Goal: Information Seeking & Learning: Learn about a topic

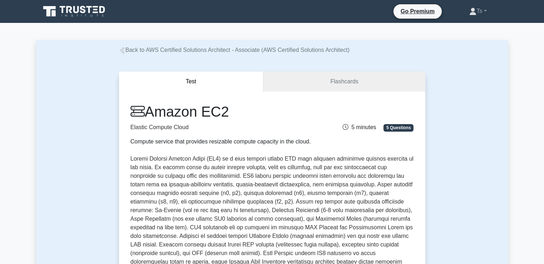
click at [124, 52] on icon at bounding box center [122, 50] width 6 height 6
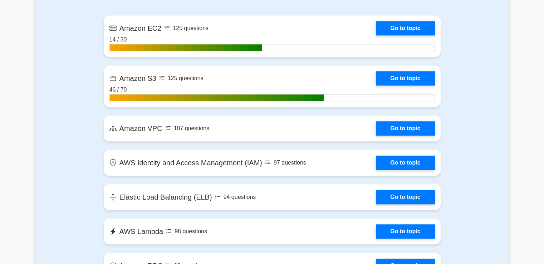
scroll to position [494, 0]
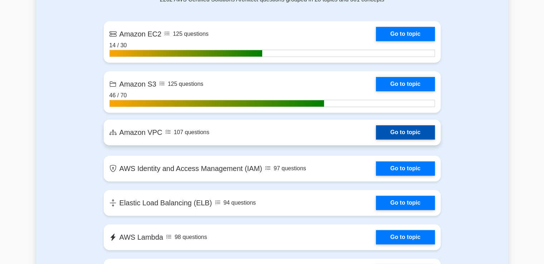
click at [376, 134] on link "Go to topic" at bounding box center [405, 132] width 59 height 14
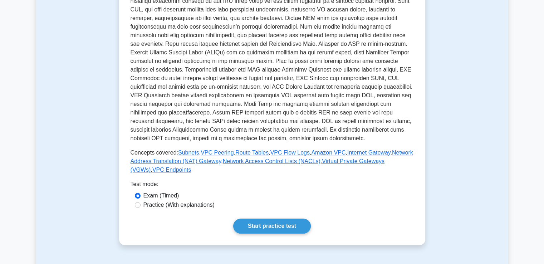
scroll to position [190, 0]
click at [191, 167] on link "VPC Endpoints" at bounding box center [171, 170] width 39 height 6
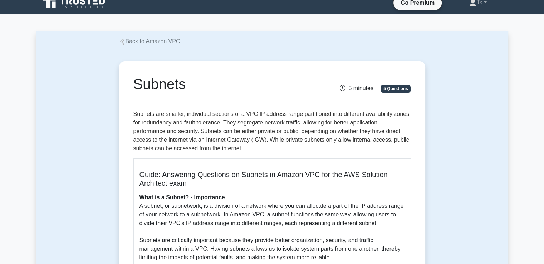
scroll to position [10, 0]
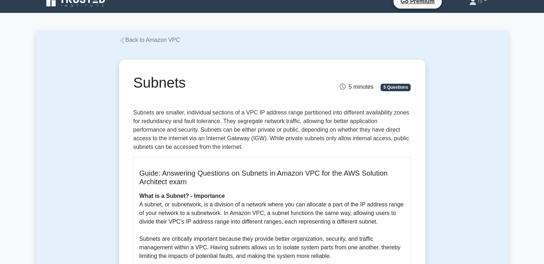
click at [223, 122] on p "Subnets are smaller, individual sections of a VPC IP address range partitioned …" at bounding box center [272, 129] width 278 height 43
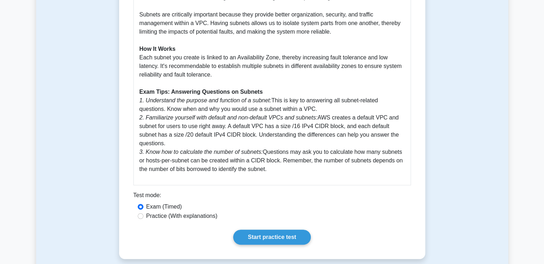
scroll to position [0, 0]
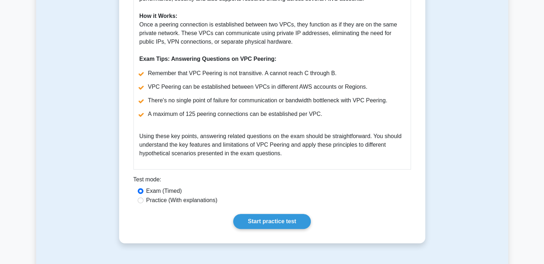
scroll to position [285, 0]
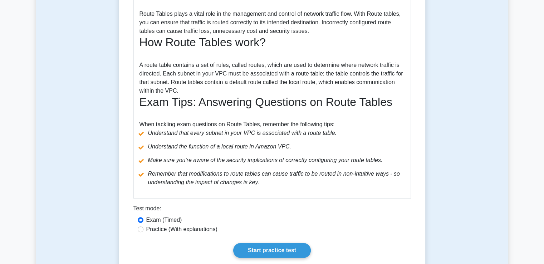
scroll to position [276, 0]
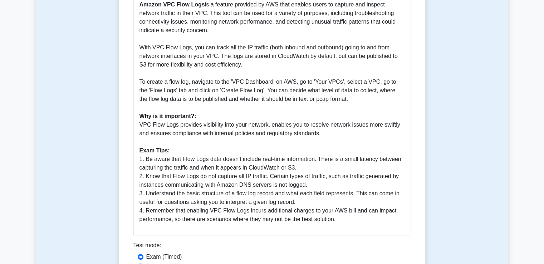
scroll to position [212, 0]
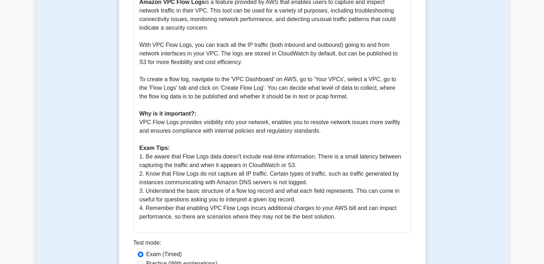
click at [281, 202] on p "Amazon VPC Flow Logs is a feature provided by AWS that enables users to capture…" at bounding box center [271, 109] width 265 height 223
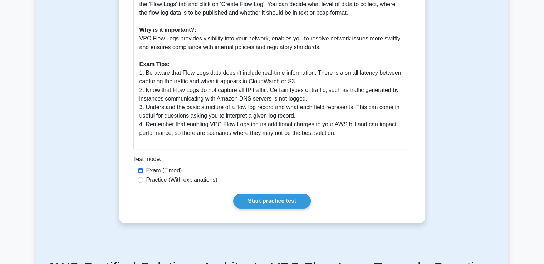
scroll to position [296, 0]
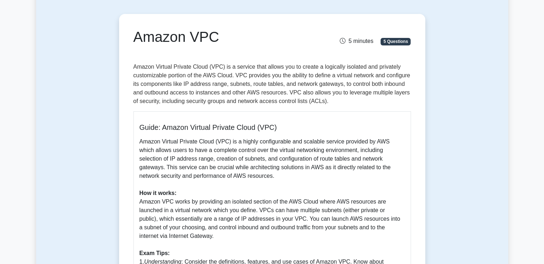
scroll to position [54, 0]
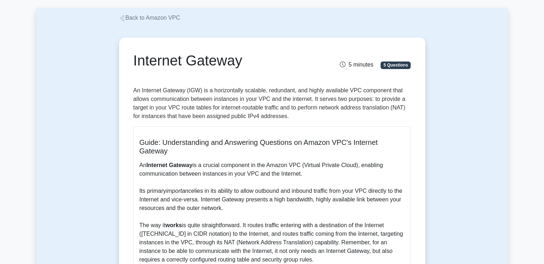
scroll to position [33, 0]
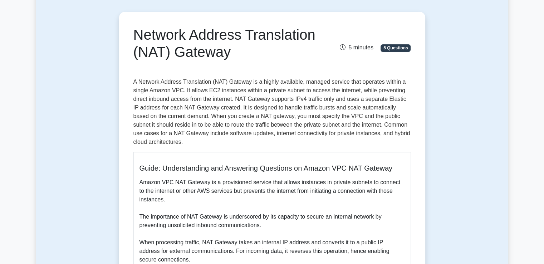
scroll to position [58, 0]
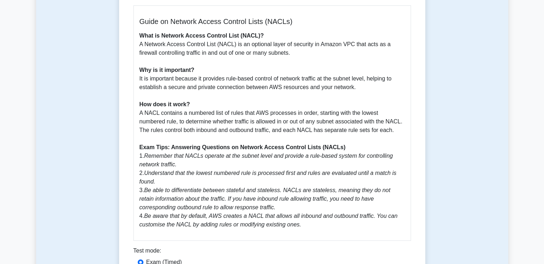
scroll to position [209, 0]
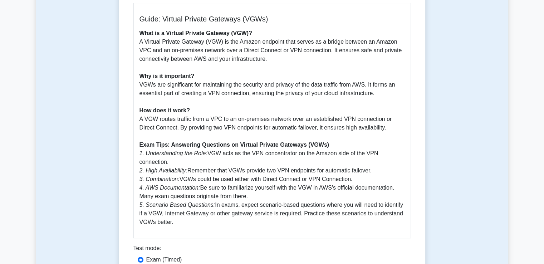
scroll to position [213, 0]
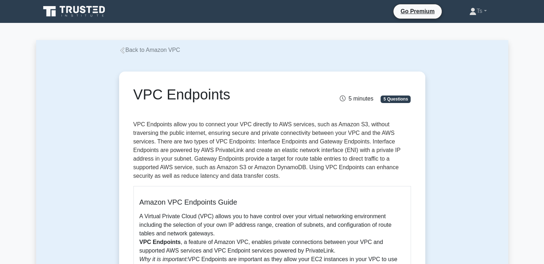
click at [137, 51] on link "Back to Amazon VPC" at bounding box center [149, 50] width 61 height 6
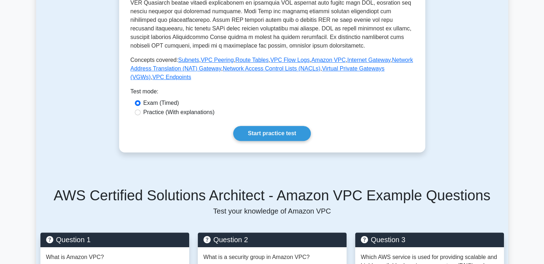
scroll to position [284, 0]
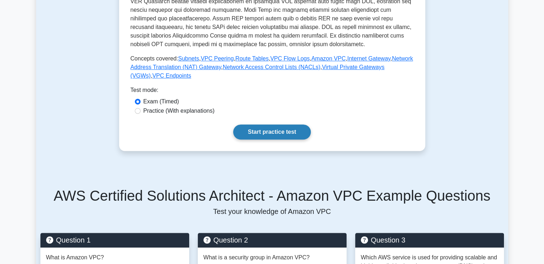
click at [275, 124] on link "Start practice test" at bounding box center [272, 131] width 78 height 15
click at [270, 124] on link "Start practice test" at bounding box center [272, 131] width 78 height 15
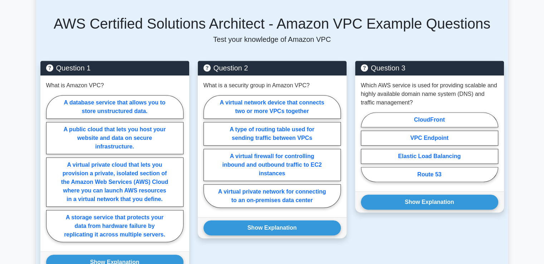
scroll to position [456, 0]
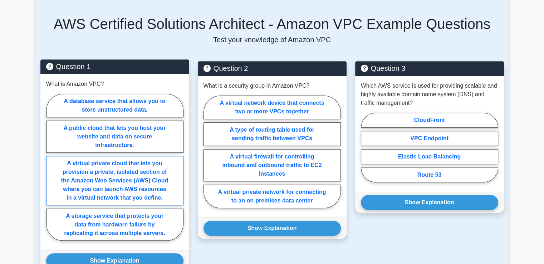
click at [135, 174] on label "A virtual private cloud that lets you provision a private, isolated section of …" at bounding box center [114, 180] width 137 height 49
click at [51, 172] on input "A virtual private cloud that lets you provision a private, isolated section of …" at bounding box center [48, 169] width 5 height 5
radio input "true"
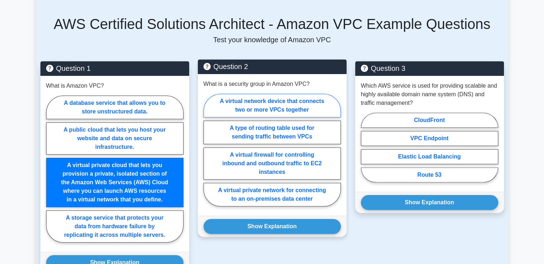
click at [281, 101] on label "A virtual network device that connects two or more VPCs together" at bounding box center [271, 106] width 137 height 24
click at [208, 150] on input "A virtual network device that connects two or more VPCs together" at bounding box center [205, 152] width 5 height 5
radio input "true"
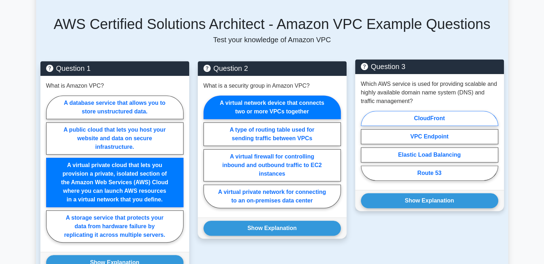
click at [418, 111] on label "CloudFront" at bounding box center [429, 118] width 137 height 15
click at [366, 146] on input "CloudFront" at bounding box center [363, 148] width 5 height 5
radio input "true"
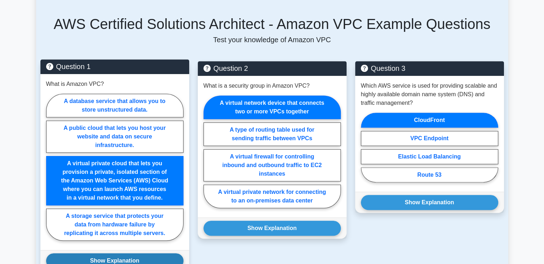
click at [118, 253] on button "Show Explanation" at bounding box center [114, 260] width 137 height 15
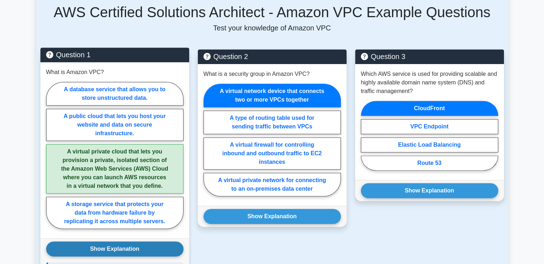
scroll to position [467, 0]
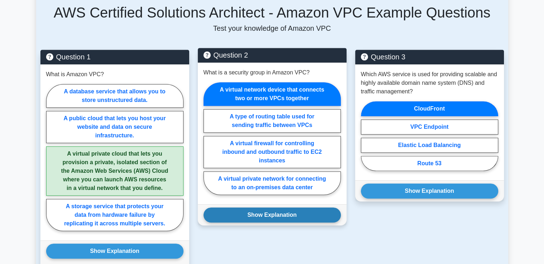
click at [261, 207] on button "Show Explanation" at bounding box center [271, 214] width 137 height 15
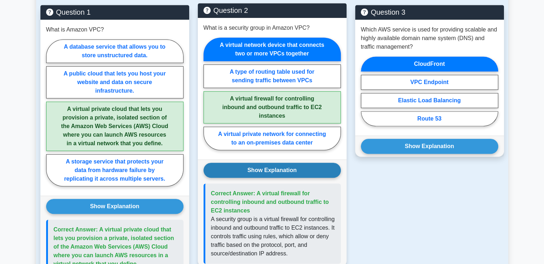
scroll to position [513, 0]
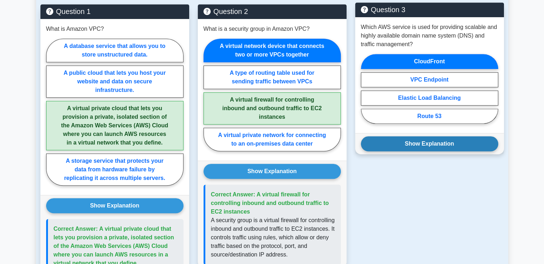
click at [436, 136] on button "Show Explanation" at bounding box center [429, 143] width 137 height 15
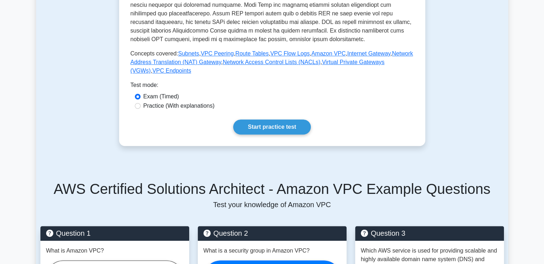
scroll to position [279, 0]
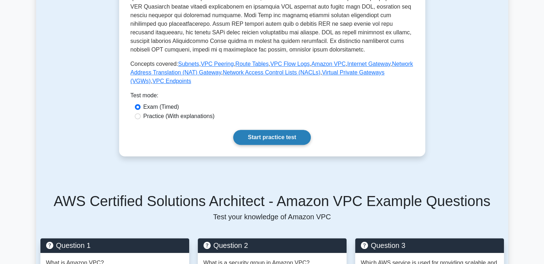
click at [273, 133] on link "Start practice test" at bounding box center [272, 137] width 78 height 15
click at [263, 130] on link "Start practice test" at bounding box center [272, 137] width 78 height 15
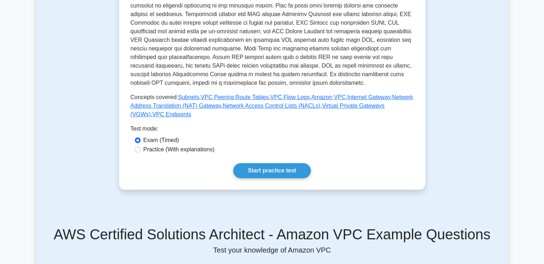
scroll to position [246, 0]
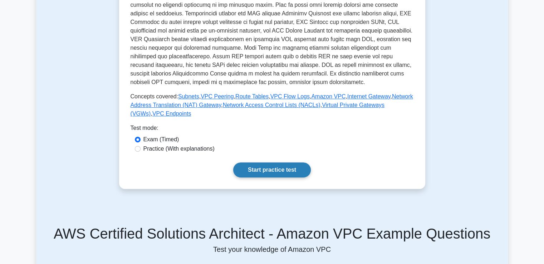
click at [264, 162] on link "Start practice test" at bounding box center [272, 169] width 78 height 15
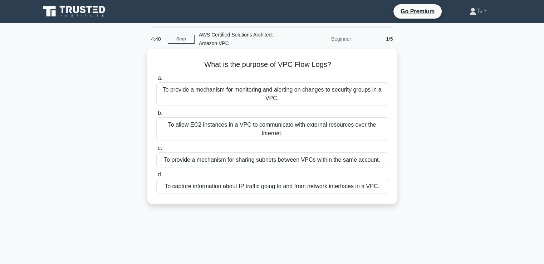
click at [234, 185] on div "To capture information about IP traffic going to and from network interfaces in…" at bounding box center [272, 186] width 232 height 15
click at [156, 177] on input "d. To capture information about IP traffic going to and from network interfaces…" at bounding box center [156, 174] width 0 height 5
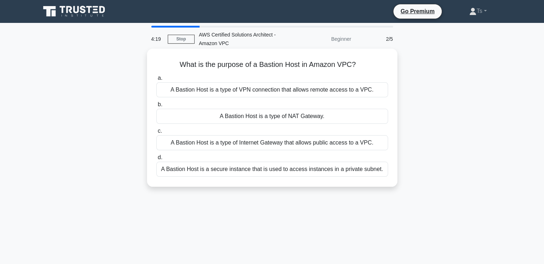
click at [283, 143] on div "A Bastion Host is a type of Internet Gateway that allows public access to a VPC." at bounding box center [272, 142] width 232 height 15
click at [156, 133] on input "c. A Bastion Host is a type of Internet Gateway that allows public access to a …" at bounding box center [156, 131] width 0 height 5
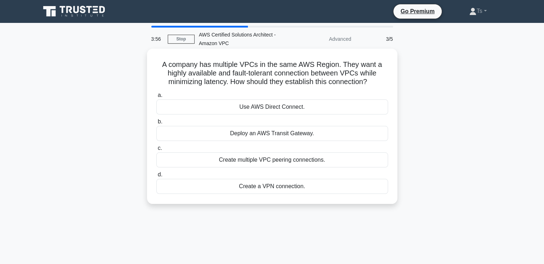
drag, startPoint x: 322, startPoint y: 157, endPoint x: 255, endPoint y: 158, distance: 66.9
click at [255, 158] on div "Create multiple VPC peering connections." at bounding box center [272, 159] width 232 height 15
click at [156, 151] on input "c. Create multiple VPC peering connections." at bounding box center [156, 148] width 0 height 5
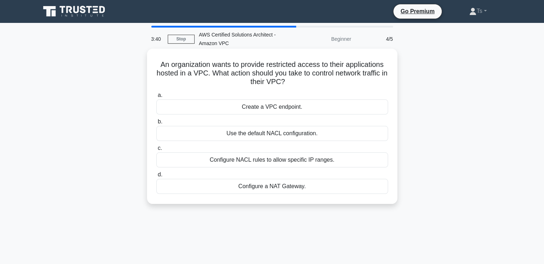
click at [277, 188] on div "Configure a NAT Gateway." at bounding box center [272, 186] width 232 height 15
click at [156, 177] on input "d. Configure a NAT Gateway." at bounding box center [156, 174] width 0 height 5
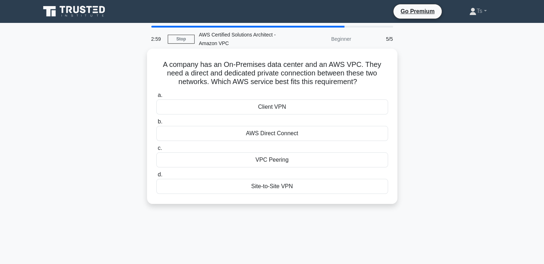
click at [296, 188] on div "Site-to-Site VPN" at bounding box center [272, 186] width 232 height 15
click at [156, 177] on input "d. Site-to-Site VPN" at bounding box center [156, 174] width 0 height 5
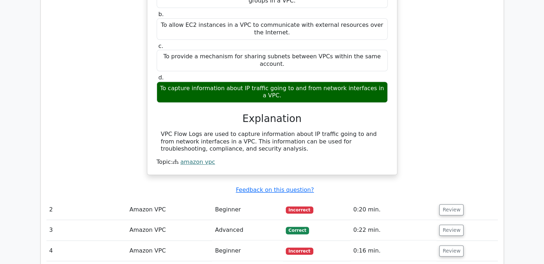
scroll to position [642, 0]
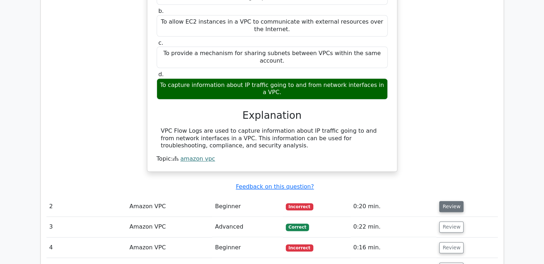
click at [448, 201] on button "Review" at bounding box center [451, 206] width 24 height 11
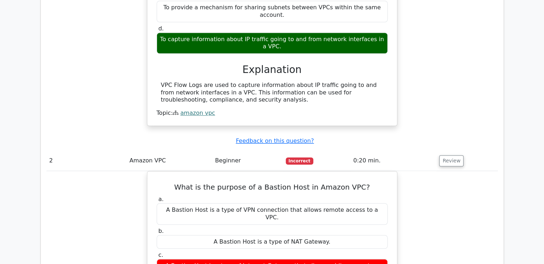
scroll to position [689, 0]
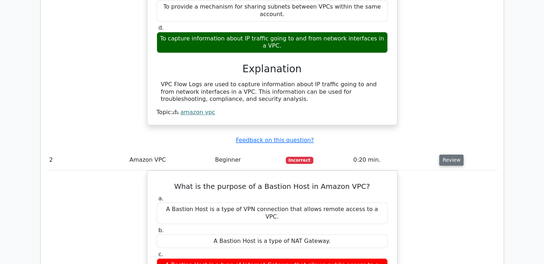
click at [453, 155] on button "Review" at bounding box center [451, 160] width 24 height 11
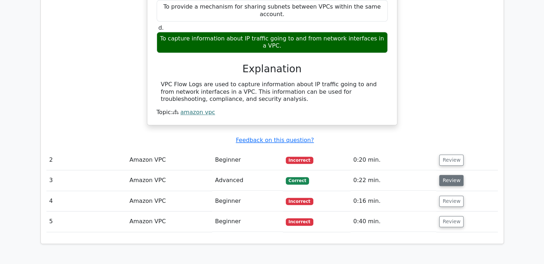
click at [450, 175] on button "Review" at bounding box center [451, 180] width 24 height 11
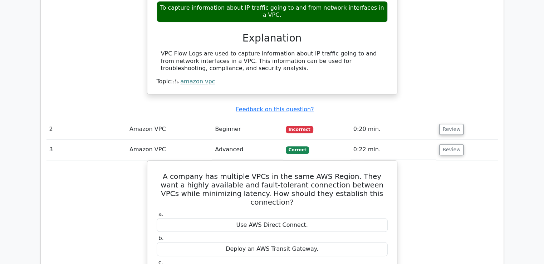
scroll to position [720, 0]
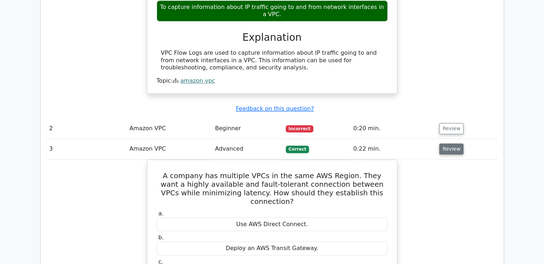
click at [458, 143] on button "Review" at bounding box center [451, 148] width 24 height 11
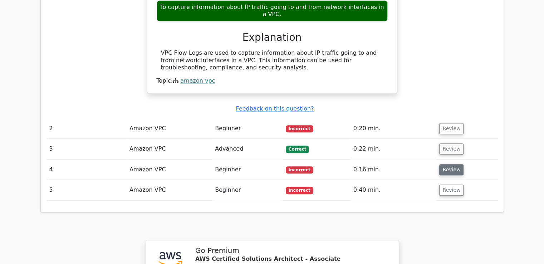
click at [447, 164] on button "Review" at bounding box center [451, 169] width 24 height 11
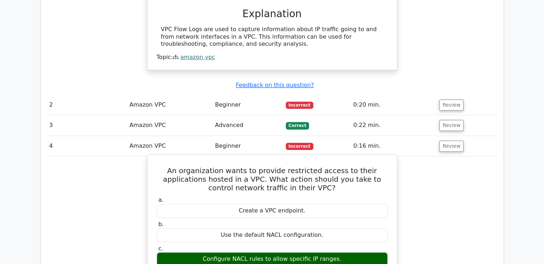
scroll to position [745, 0]
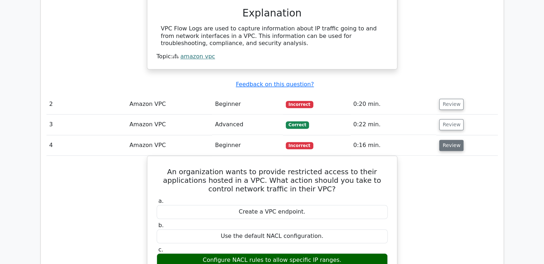
click at [453, 140] on button "Review" at bounding box center [451, 145] width 24 height 11
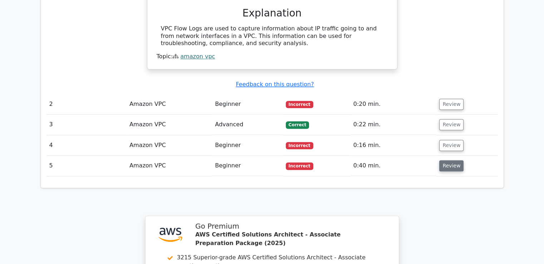
click at [456, 160] on button "Review" at bounding box center [451, 165] width 24 height 11
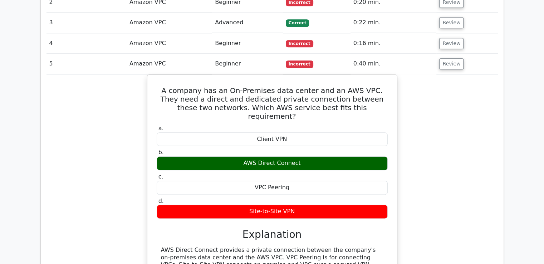
scroll to position [846, 0]
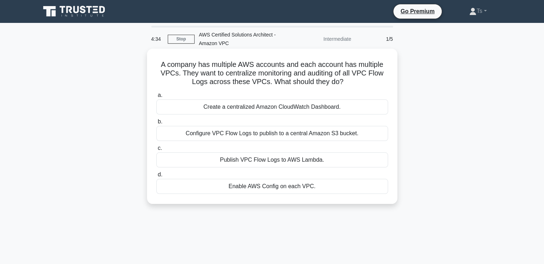
click at [313, 107] on div "Create a centralized Amazon CloudWatch Dashboard." at bounding box center [272, 106] width 232 height 15
click at [156, 98] on input "a. Create a centralized Amazon CloudWatch Dashboard." at bounding box center [156, 95] width 0 height 5
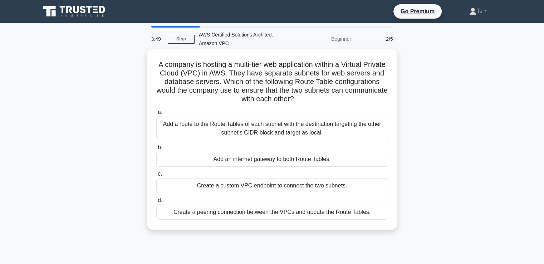
drag, startPoint x: 338, startPoint y: 129, endPoint x: 296, endPoint y: 131, distance: 41.5
click at [296, 131] on div "Add a route to the Route Tables of each subnet with the destination targeting t…" at bounding box center [272, 129] width 232 height 24
click at [156, 115] on input "a. Add a route to the Route Tables of each subnet with the destination targetin…" at bounding box center [156, 112] width 0 height 5
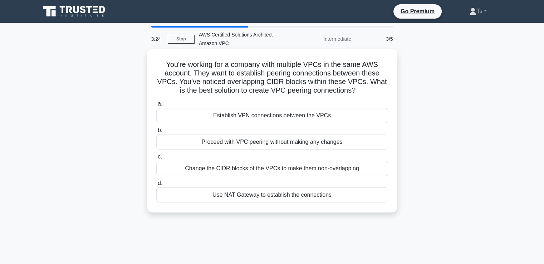
click at [318, 169] on div "Change the CIDR blocks of the VPCs to make them non-overlapping" at bounding box center [272, 168] width 232 height 15
click at [156, 159] on input "c. Change the CIDR blocks of the VPCs to make them non-overlapping" at bounding box center [156, 157] width 0 height 5
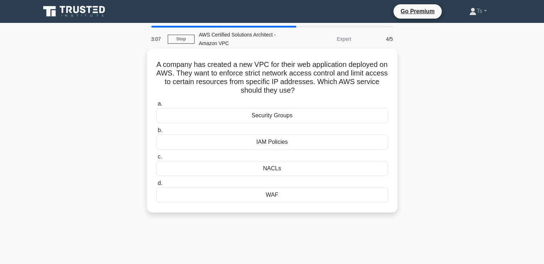
click at [284, 166] on div "NACLs" at bounding box center [272, 168] width 232 height 15
click at [156, 159] on input "c. NACLs" at bounding box center [156, 157] width 0 height 5
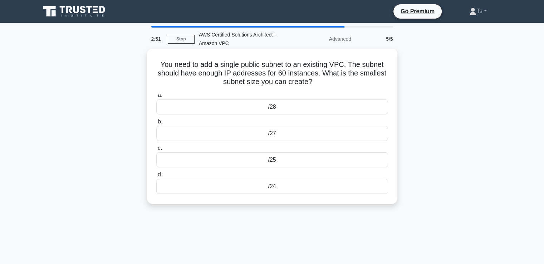
click at [282, 108] on div "/28" at bounding box center [272, 106] width 232 height 15
click at [156, 98] on input "a. /28" at bounding box center [156, 95] width 0 height 5
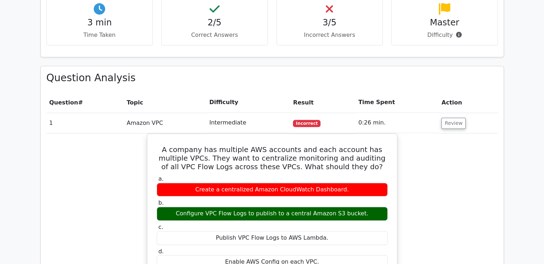
scroll to position [464, 0]
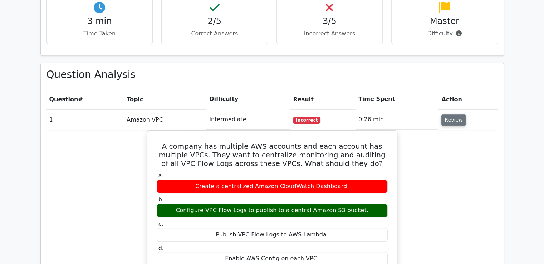
click at [449, 114] on button "Review" at bounding box center [453, 119] width 24 height 11
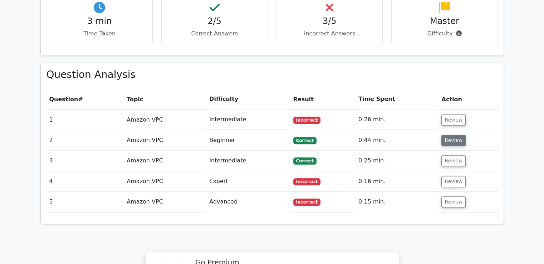
click at [449, 135] on button "Review" at bounding box center [453, 140] width 24 height 11
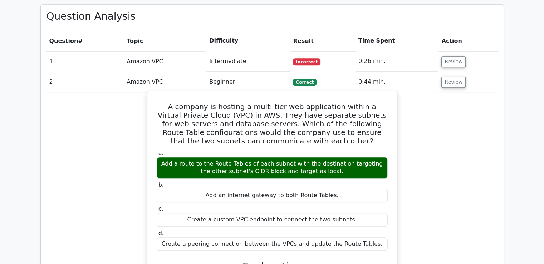
scroll to position [522, 0]
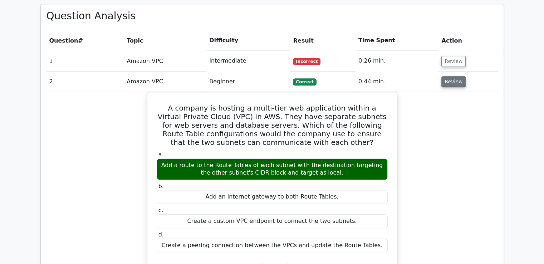
click at [450, 76] on button "Review" at bounding box center [453, 81] width 24 height 11
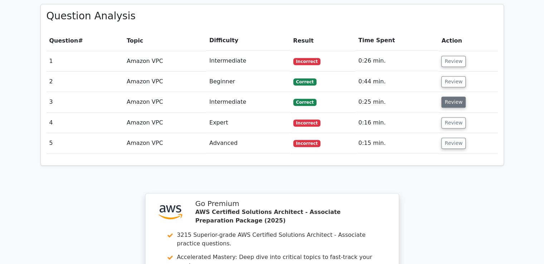
click at [447, 97] on button "Review" at bounding box center [453, 102] width 24 height 11
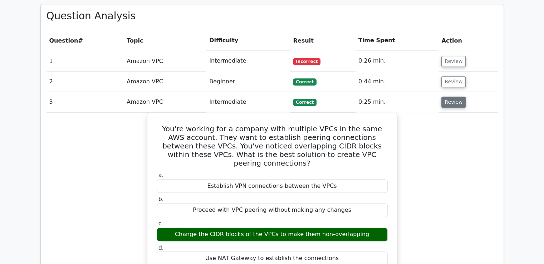
click at [447, 97] on button "Review" at bounding box center [453, 102] width 24 height 11
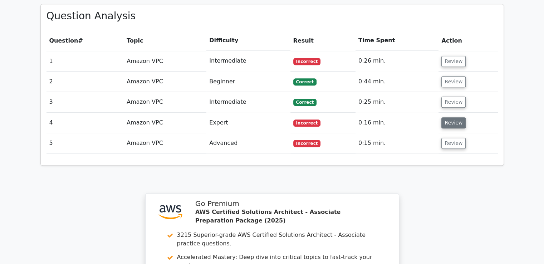
click at [446, 117] on button "Review" at bounding box center [453, 122] width 24 height 11
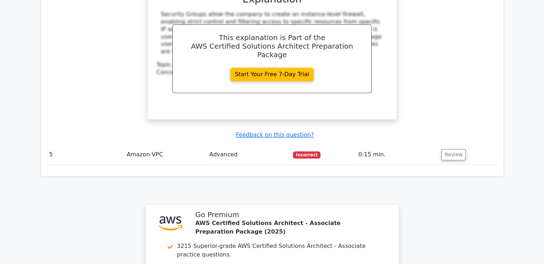
scroll to position [817, 0]
click at [456, 149] on button "Review" at bounding box center [453, 154] width 24 height 11
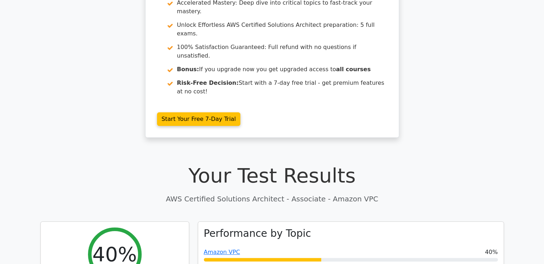
scroll to position [0, 0]
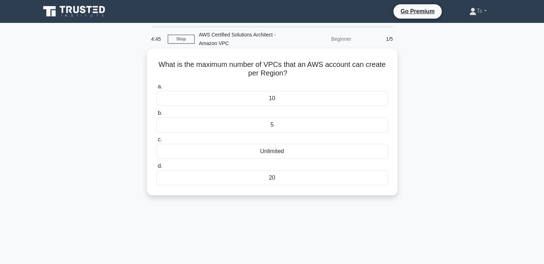
click at [274, 154] on div "Unlimited" at bounding box center [272, 151] width 232 height 15
click at [156, 142] on input "c. Unlimited" at bounding box center [156, 139] width 0 height 5
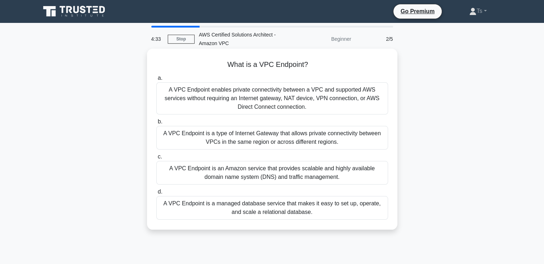
click at [286, 101] on div "A VPC Endpoint enables private connectivity between a VPC and supported AWS ser…" at bounding box center [272, 98] width 232 height 32
click at [156, 80] on input "a. A VPC Endpoint enables private connectivity between a VPC and supported AWS …" at bounding box center [156, 78] width 0 height 5
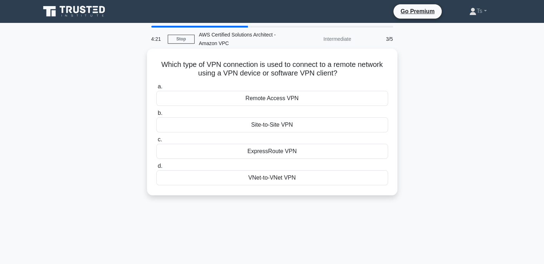
click at [268, 129] on div "Site-to-Site VPN" at bounding box center [272, 124] width 232 height 15
click at [156, 116] on input "b. Site-to-Site VPN" at bounding box center [156, 113] width 0 height 5
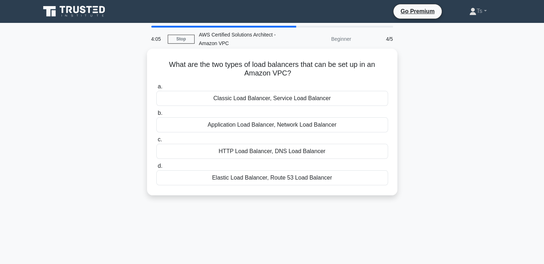
click at [269, 125] on div "Application Load Balancer, Network Load Balancer" at bounding box center [272, 124] width 232 height 15
click at [156, 116] on input "b. Application Load Balancer, Network Load Balancer" at bounding box center [156, 113] width 0 height 5
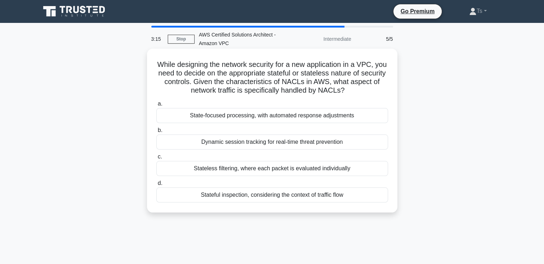
click at [257, 197] on div "Stateful inspection, considering the context of traffic flow" at bounding box center [272, 194] width 232 height 15
click at [156, 186] on input "d. Stateful inspection, considering the context of traffic flow" at bounding box center [156, 183] width 0 height 5
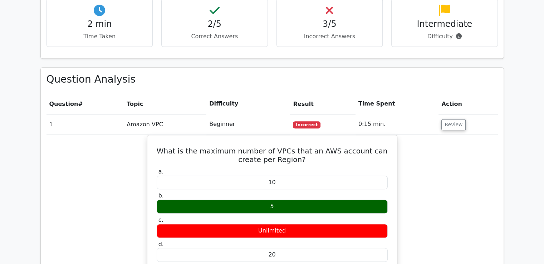
scroll to position [462, 0]
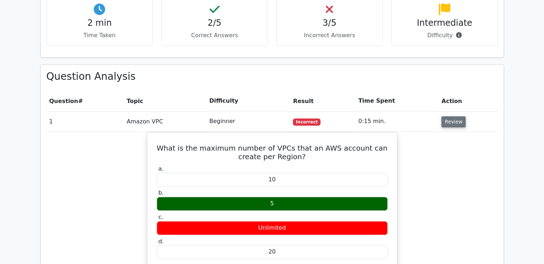
click at [448, 116] on button "Review" at bounding box center [453, 121] width 24 height 11
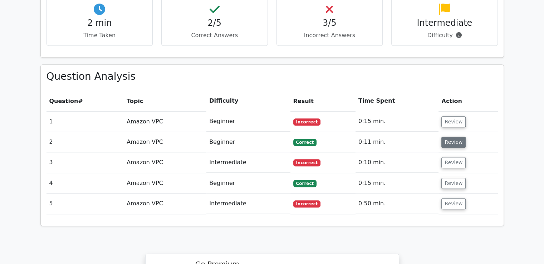
click at [450, 137] on button "Review" at bounding box center [453, 142] width 24 height 11
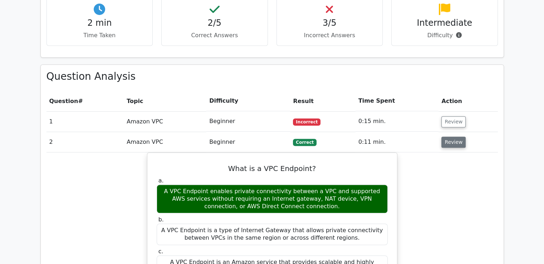
click at [452, 137] on button "Review" at bounding box center [453, 142] width 24 height 11
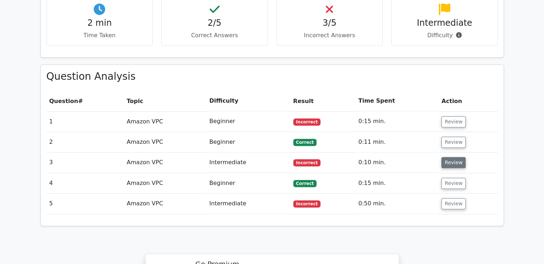
click at [446, 157] on button "Review" at bounding box center [453, 162] width 24 height 11
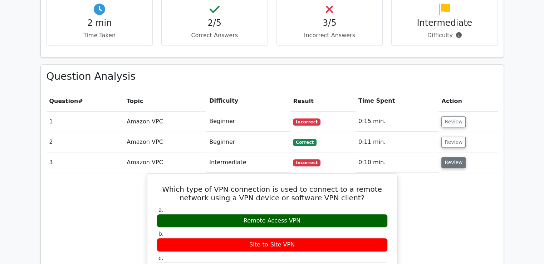
click at [458, 157] on button "Review" at bounding box center [453, 162] width 24 height 11
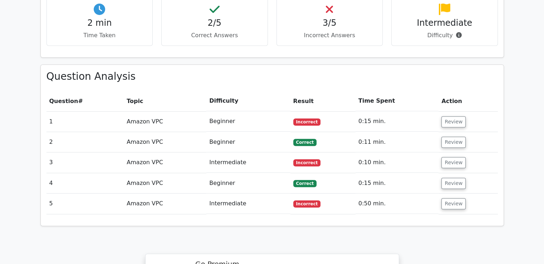
click at [450, 173] on td "Review" at bounding box center [467, 183] width 59 height 20
click at [451, 178] on button "Review" at bounding box center [453, 183] width 24 height 11
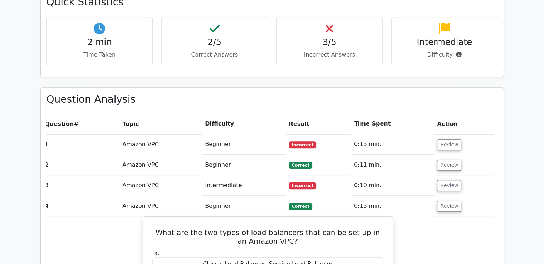
scroll to position [436, 0]
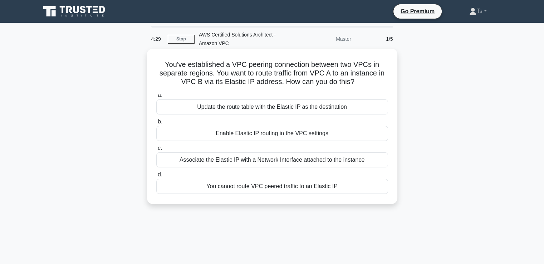
click at [259, 186] on div "You cannot route VPC peered traffic to an Elastic IP" at bounding box center [272, 186] width 232 height 15
click at [156, 177] on input "d. You cannot route VPC peered traffic to an Elastic IP" at bounding box center [156, 174] width 0 height 5
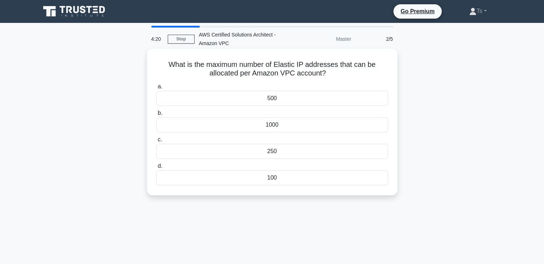
click at [260, 123] on div "1000" at bounding box center [272, 124] width 232 height 15
click at [156, 116] on input "b. 1000" at bounding box center [156, 113] width 0 height 5
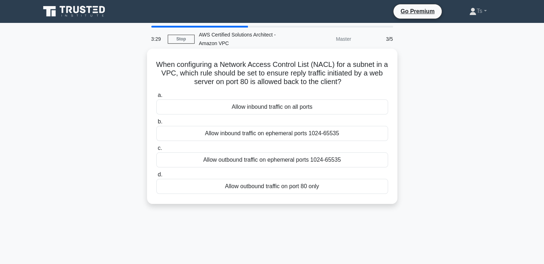
click at [257, 188] on div "Allow outbound traffic on port 80 only" at bounding box center [272, 186] width 232 height 15
click at [156, 177] on input "d. Allow outbound traffic on port 80 only" at bounding box center [156, 174] width 0 height 5
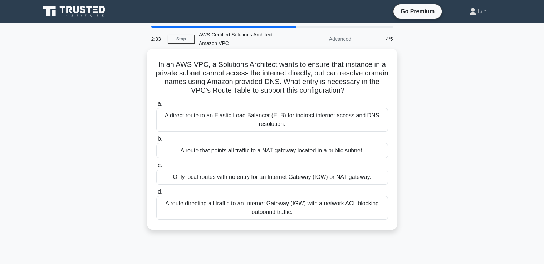
click at [296, 176] on div "Only local routes with no entry for an Internet Gateway (IGW) or NAT gateway." at bounding box center [272, 177] width 232 height 15
click at [156, 168] on input "c. Only local routes with no entry for an Internet Gateway (IGW) or NAT gateway." at bounding box center [156, 165] width 0 height 5
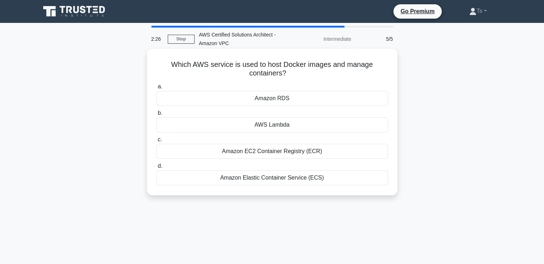
click at [279, 152] on div "Amazon EC2 Container Registry (ECR)" at bounding box center [272, 151] width 232 height 15
click at [156, 142] on input "c. Amazon EC2 Container Registry (ECR)" at bounding box center [156, 139] width 0 height 5
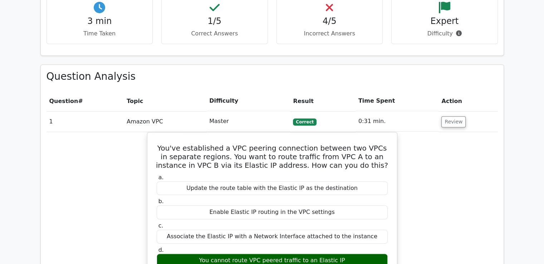
scroll to position [467, 0]
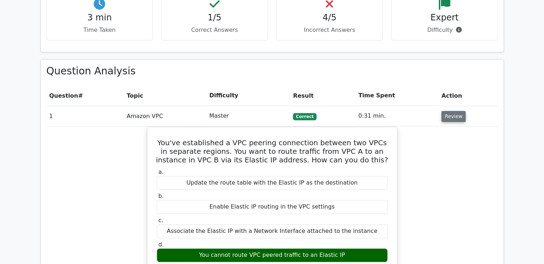
click at [450, 111] on button "Review" at bounding box center [453, 116] width 24 height 11
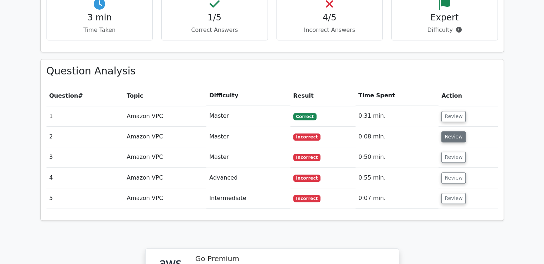
click at [452, 131] on button "Review" at bounding box center [453, 136] width 24 height 11
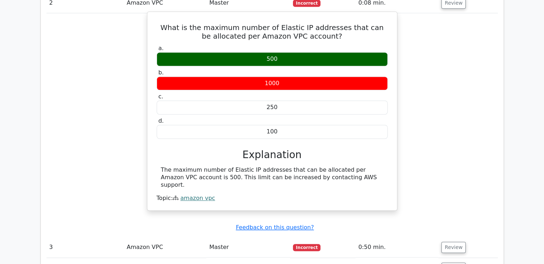
scroll to position [602, 0]
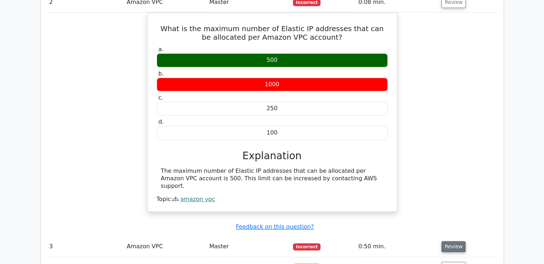
click at [456, 241] on button "Review" at bounding box center [453, 246] width 24 height 11
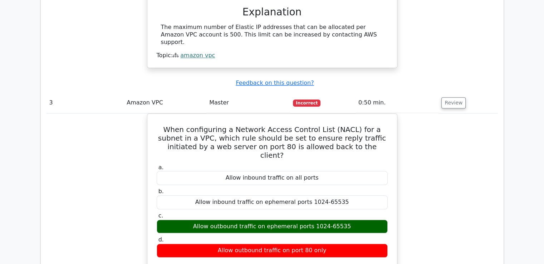
scroll to position [746, 0]
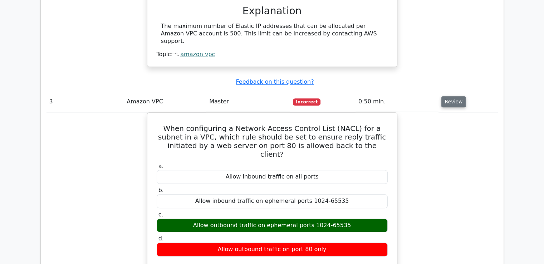
click at [448, 96] on button "Review" at bounding box center [453, 101] width 24 height 11
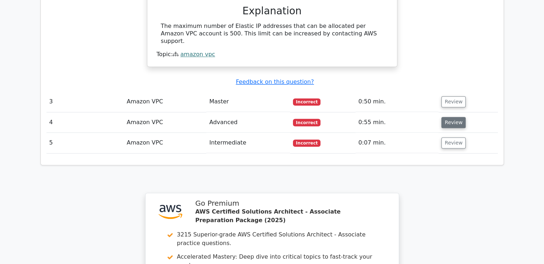
click at [446, 117] on button "Review" at bounding box center [453, 122] width 24 height 11
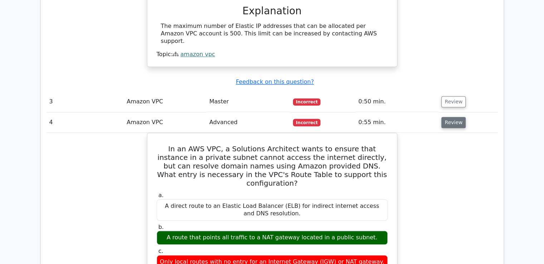
click at [452, 117] on button "Review" at bounding box center [453, 122] width 24 height 11
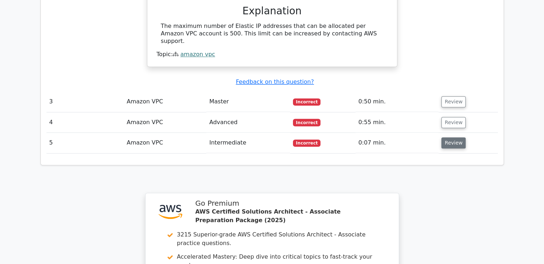
click at [449, 137] on button "Review" at bounding box center [453, 142] width 24 height 11
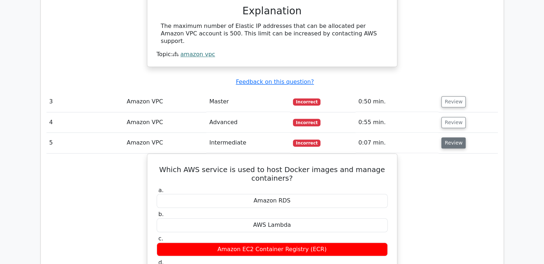
click at [454, 137] on button "Review" at bounding box center [453, 142] width 24 height 11
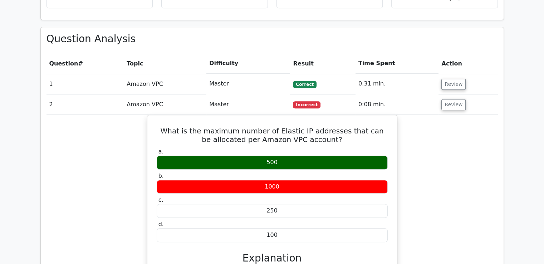
scroll to position [452, 0]
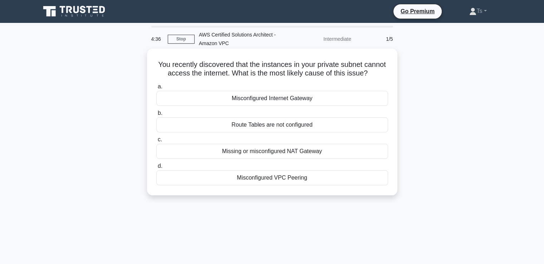
click at [273, 105] on div "Misconfigured Internet Gateway" at bounding box center [272, 98] width 232 height 15
click at [156, 89] on input "a. Misconfigured Internet Gateway" at bounding box center [156, 86] width 0 height 5
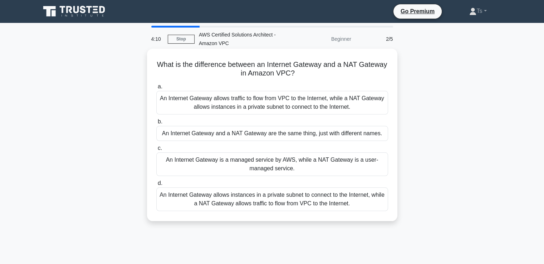
click at [268, 106] on div "An Internet Gateway allows traffic to flow from VPC to the Internet, while a NA…" at bounding box center [272, 103] width 232 height 24
click at [156, 89] on input "a. An Internet Gateway allows traffic to flow from VPC to the Internet, while a…" at bounding box center [156, 86] width 0 height 5
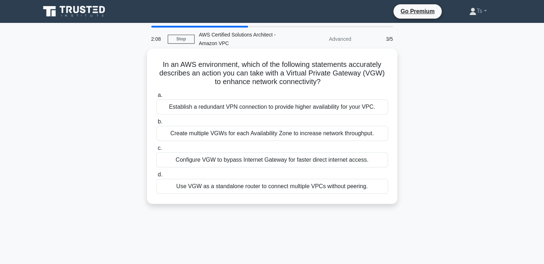
click at [233, 161] on div "Configure VGW to bypass Internet Gateway for faster direct internet access." at bounding box center [272, 159] width 232 height 15
click at [156, 151] on input "c. Configure VGW to bypass Internet Gateway for faster direct internet access." at bounding box center [156, 148] width 0 height 5
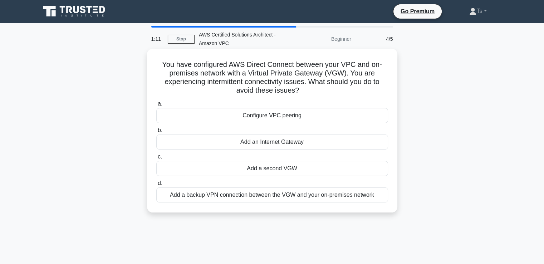
click at [222, 197] on div "Add a backup VPN connection between the VGW and your on-premises network" at bounding box center [272, 194] width 232 height 15
click at [156, 186] on input "d. Add a backup VPN connection between the VGW and your on-premises network" at bounding box center [156, 183] width 0 height 5
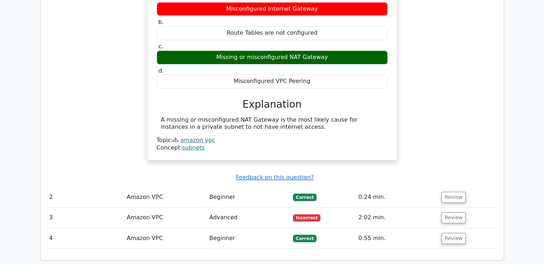
scroll to position [641, 0]
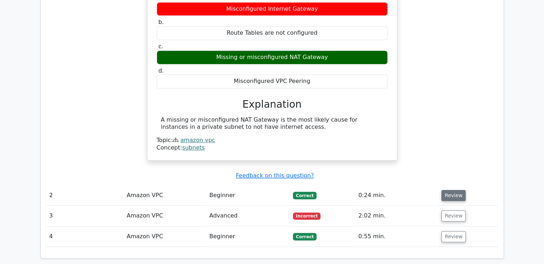
click at [446, 190] on button "Review" at bounding box center [453, 195] width 24 height 11
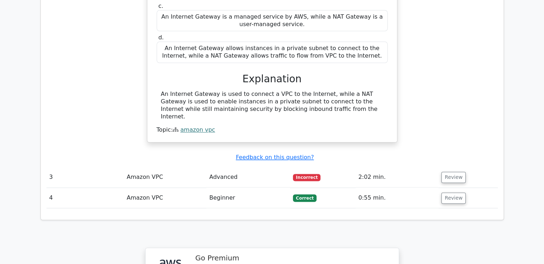
scroll to position [941, 0]
click at [454, 171] on button "Review" at bounding box center [453, 176] width 24 height 11
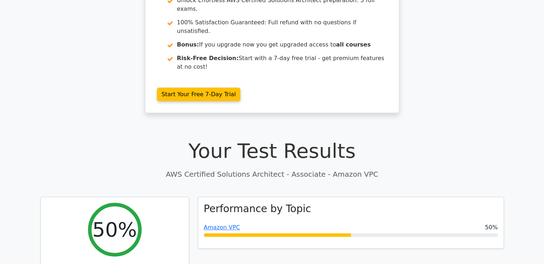
scroll to position [102, 0]
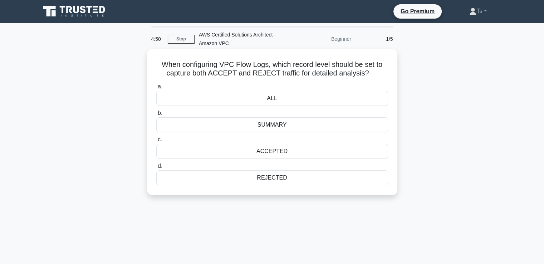
click at [261, 103] on div "ALL" at bounding box center [272, 98] width 232 height 15
click at [156, 89] on input "a. ALL" at bounding box center [156, 86] width 0 height 5
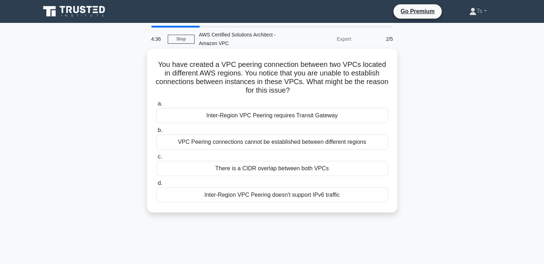
click at [215, 143] on div "VPC Peering connections cannot be established between different regions" at bounding box center [272, 141] width 232 height 15
click at [156, 133] on input "b. VPC Peering connections cannot be established between different regions" at bounding box center [156, 130] width 0 height 5
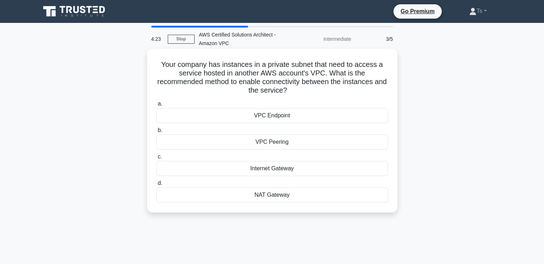
click at [246, 170] on div "Internet Gateway" at bounding box center [272, 168] width 232 height 15
click at [156, 159] on input "c. Internet Gateway" at bounding box center [156, 157] width 0 height 5
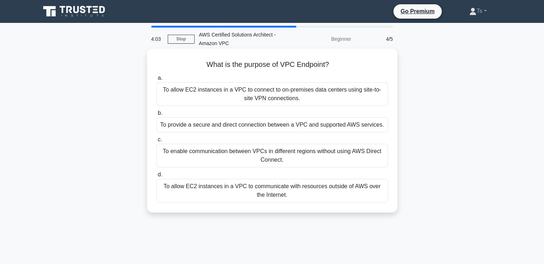
click at [198, 124] on div "To provide a secure and direct connection between a VPC and supported AWS servi…" at bounding box center [272, 124] width 232 height 15
click at [156, 116] on input "b. To provide a secure and direct connection between a VPC and supported AWS se…" at bounding box center [156, 113] width 0 height 5
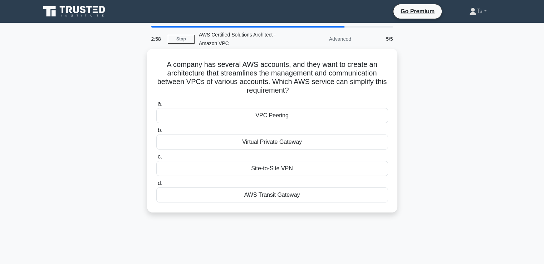
click at [262, 114] on div "VPC Peering" at bounding box center [272, 115] width 232 height 15
click at [156, 106] on input "a. VPC Peering" at bounding box center [156, 104] width 0 height 5
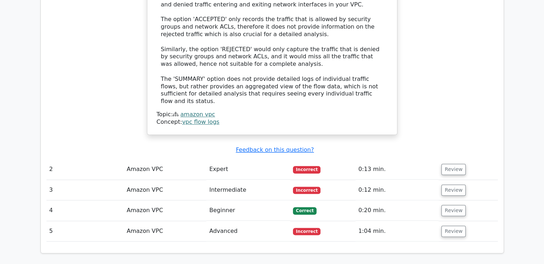
scroll to position [787, 0]
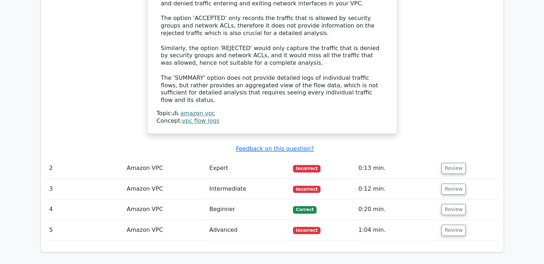
click at [463, 158] on td "Review" at bounding box center [467, 168] width 59 height 20
click at [455, 163] on button "Review" at bounding box center [453, 168] width 24 height 11
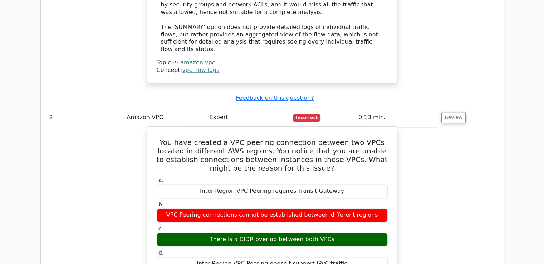
scroll to position [840, 0]
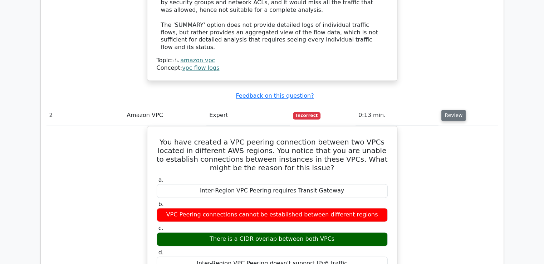
click at [451, 110] on button "Review" at bounding box center [453, 115] width 24 height 11
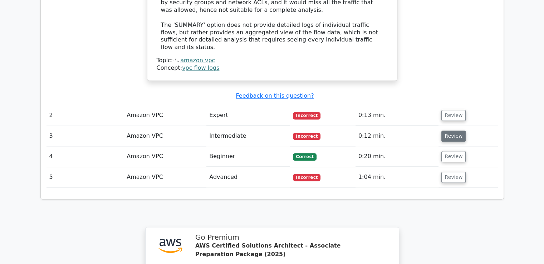
click at [451, 131] on button "Review" at bounding box center [453, 136] width 24 height 11
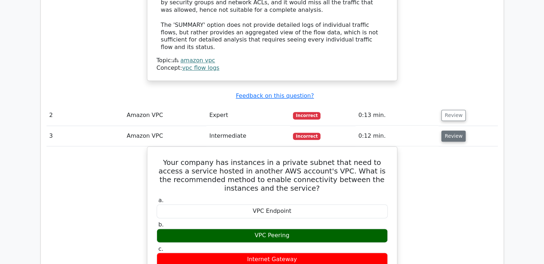
click at [451, 131] on button "Review" at bounding box center [453, 136] width 24 height 11
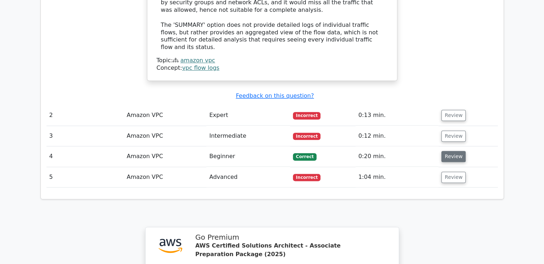
click at [451, 151] on button "Review" at bounding box center [453, 156] width 24 height 11
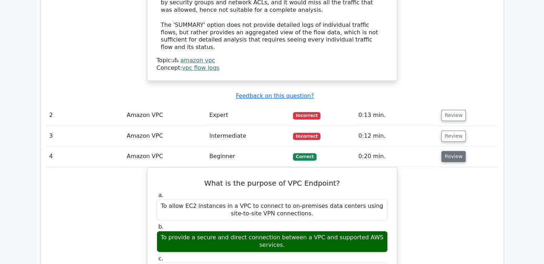
click at [449, 151] on button "Review" at bounding box center [453, 156] width 24 height 11
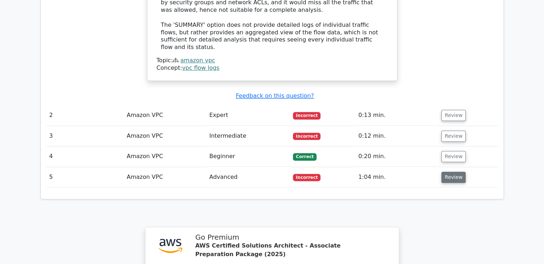
click at [444, 172] on button "Review" at bounding box center [453, 177] width 24 height 11
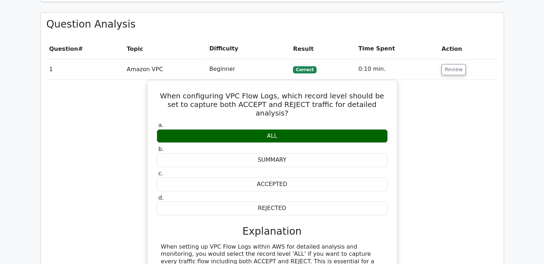
scroll to position [465, 0]
